Goal: Transaction & Acquisition: Purchase product/service

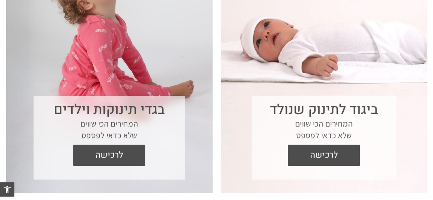
scroll to position [326, 0]
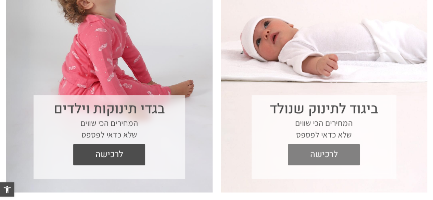
click at [317, 154] on span "לרכישה" at bounding box center [324, 154] width 62 height 21
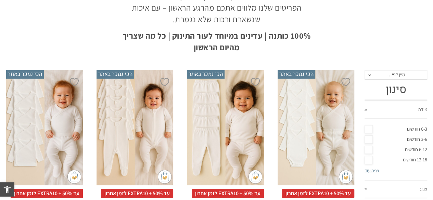
click at [307, 156] on div "x בחירת סוג בד טריקו (עונת מעבר/קיץ) פלנל (חורף)" at bounding box center [315, 127] width 77 height 115
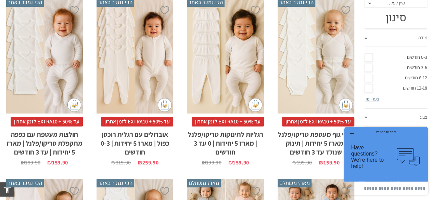
scroll to position [308, 0]
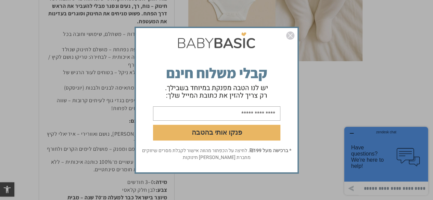
click at [290, 33] on img "סגור" at bounding box center [290, 35] width 8 height 8
